Goal: Find specific page/section: Find specific page/section

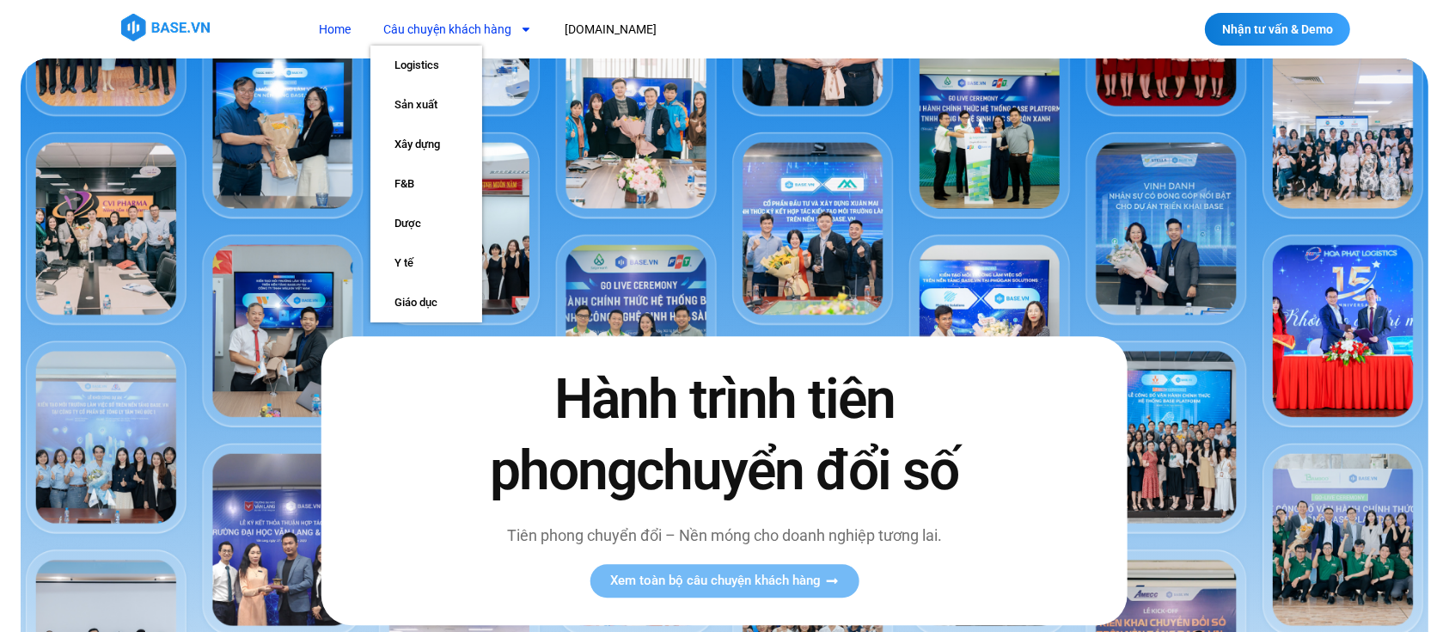
drag, startPoint x: 0, startPoint y: 0, endPoint x: 516, endPoint y: 27, distance: 516.4
click at [516, 27] on span "Menu" at bounding box center [521, 29] width 21 height 29
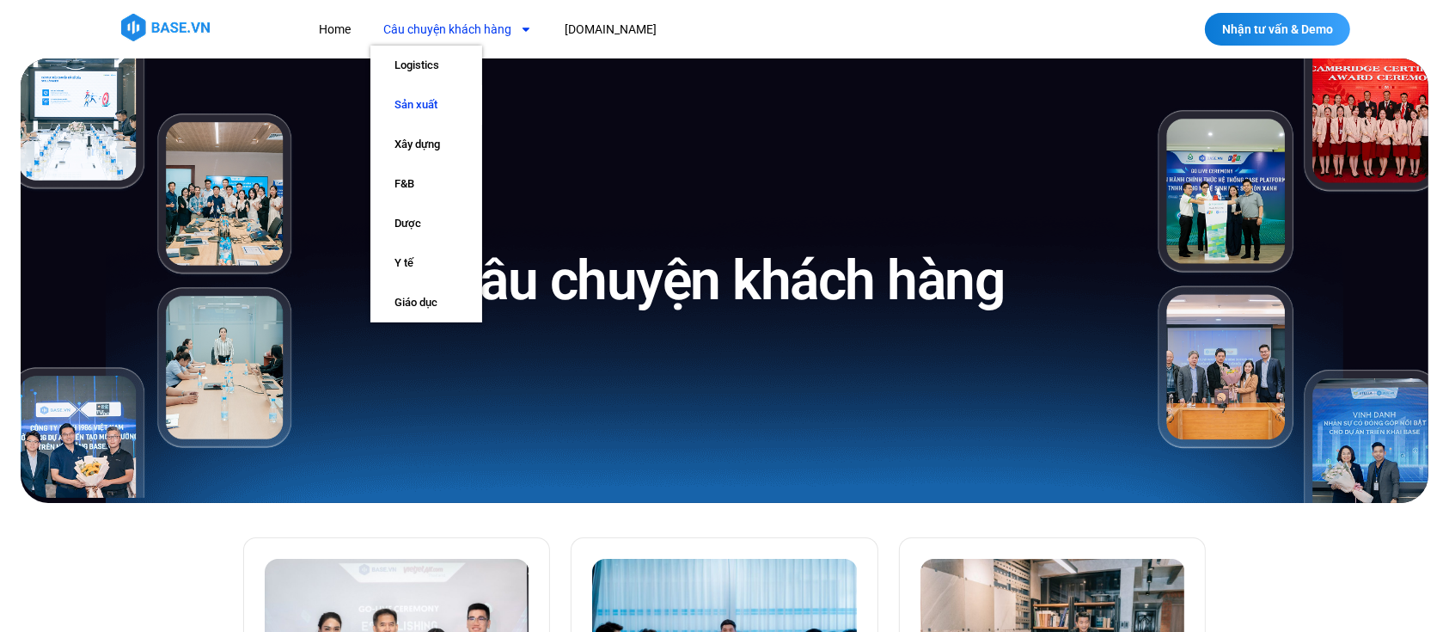
click at [433, 102] on link "Sản xuất" at bounding box center [426, 105] width 112 height 40
